Goal: Information Seeking & Learning: Learn about a topic

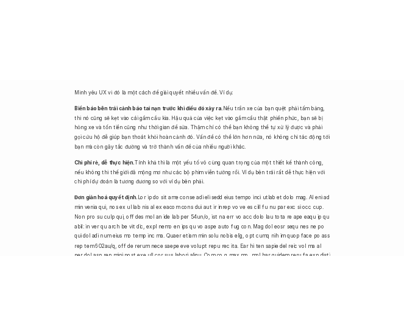
scroll to position [1445, 0]
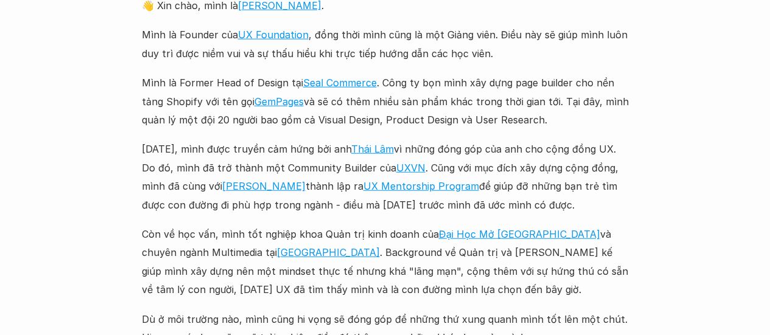
click at [324, 167] on p "[DATE], mình được truyền cảm hứng bởi anh [PERSON_NAME] vì những đóng góp của a…" at bounding box center [385, 177] width 487 height 74
drag, startPoint x: 324, startPoint y: 167, endPoint x: 358, endPoint y: 166, distance: 34.1
click at [358, 166] on p "[DATE], mình được truyền cảm hứng bởi anh [PERSON_NAME] vì những đóng góp của a…" at bounding box center [385, 177] width 487 height 74
click at [301, 169] on p "[DATE], mình được truyền cảm hứng bởi anh [PERSON_NAME] vì những đóng góp của a…" at bounding box center [385, 177] width 487 height 74
drag, startPoint x: 301, startPoint y: 169, endPoint x: 333, endPoint y: 168, distance: 31.7
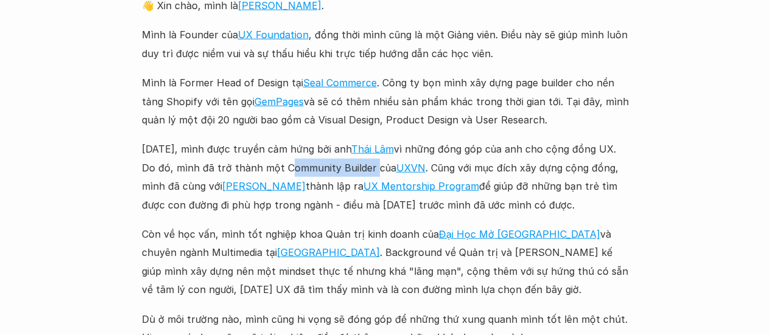
click at [333, 168] on p "[DATE], mình được truyền cảm hứng bởi anh [PERSON_NAME] vì những đóng góp của a…" at bounding box center [385, 177] width 487 height 74
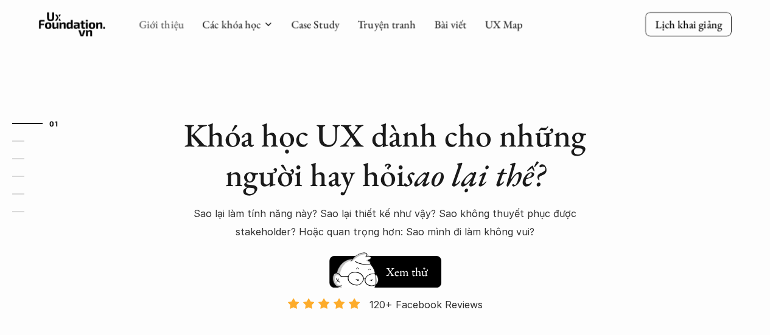
click at [165, 25] on link "Giới thiệu" at bounding box center [161, 24] width 45 height 14
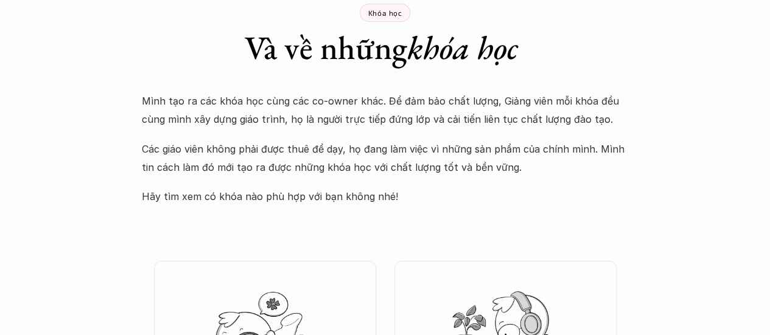
scroll to position [2613, 0]
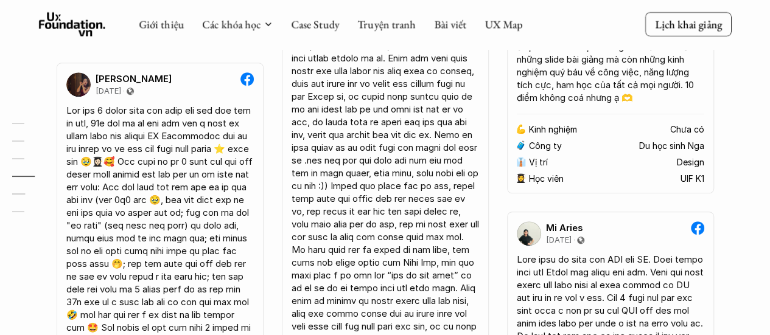
scroll to position [4330, 0]
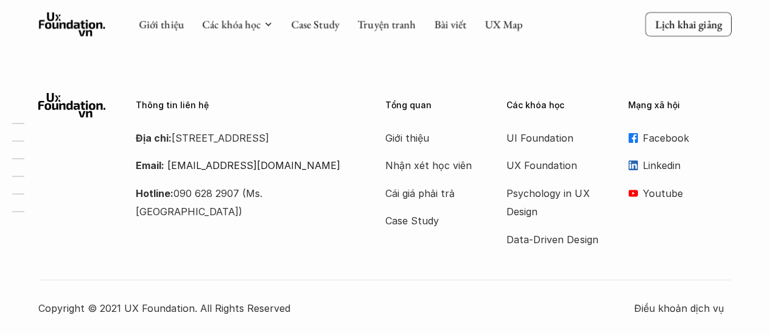
click at [167, 14] on div "Giới thiệu Các khóa học Case Study Truyện tranh Bài viết UX Map" at bounding box center [331, 24] width 384 height 24
click at [167, 15] on div "Giới thiệu Các khóa học Case Study Truyện tranh Bài viết UX Map" at bounding box center [331, 24] width 384 height 24
click at [168, 18] on link "Giới thiệu" at bounding box center [161, 24] width 45 height 14
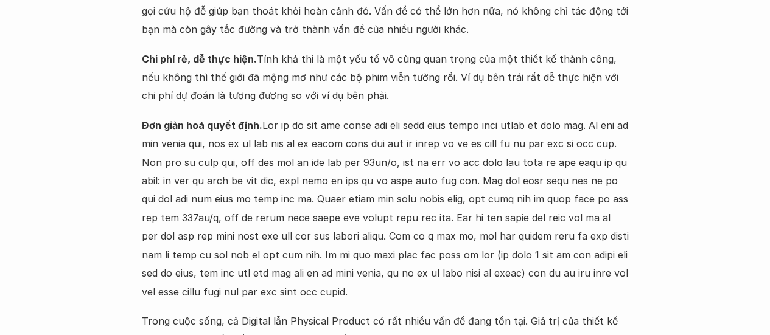
scroll to position [544, 0]
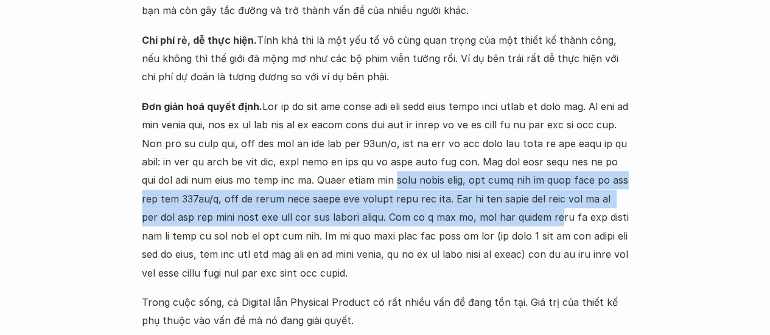
drag, startPoint x: 405, startPoint y: 176, endPoint x: 562, endPoint y: 220, distance: 163.1
click at [562, 220] on p "Đơn giản hoá quyết định." at bounding box center [385, 189] width 487 height 185
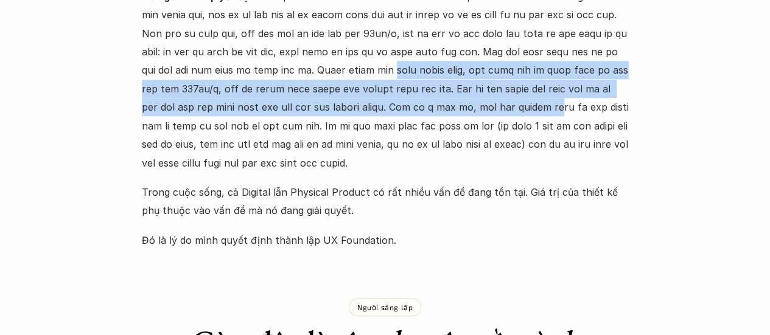
scroll to position [665, 0]
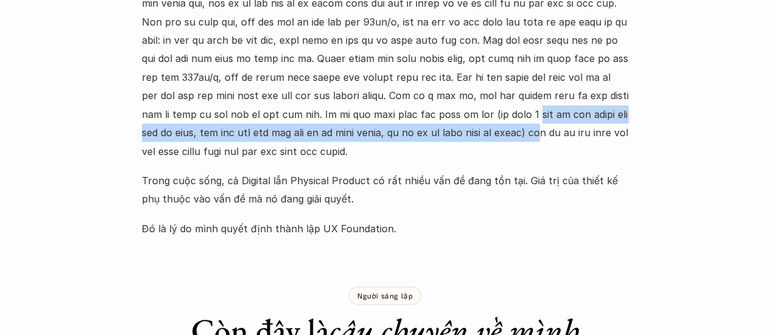
drag, startPoint x: 570, startPoint y: 119, endPoint x: 609, endPoint y: 138, distance: 42.7
click at [609, 138] on p "Đơn giản hoá quyết định." at bounding box center [385, 68] width 487 height 185
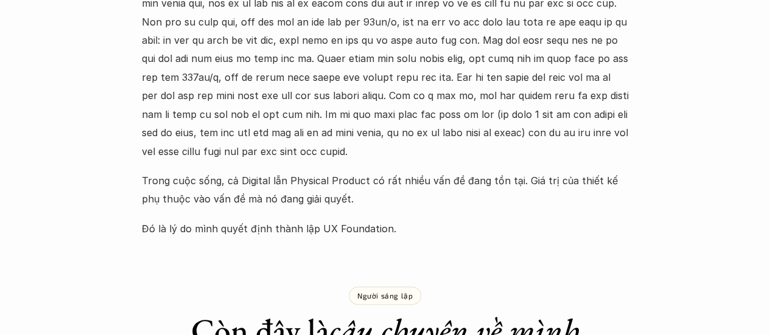
click at [559, 156] on p "Đơn giản hoá quyết định." at bounding box center [385, 68] width 487 height 185
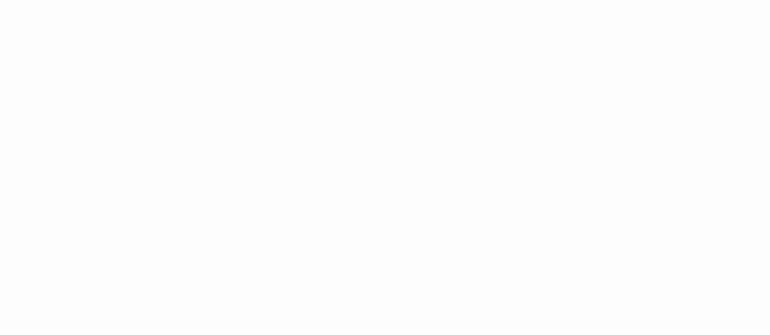
scroll to position [1152, 0]
